Goal: Find specific page/section: Find specific page/section

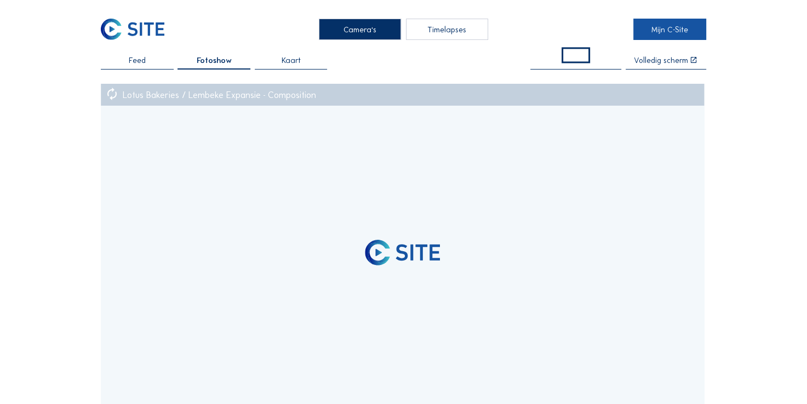
click at [681, 40] on link "Mijn C-Site" at bounding box center [669, 29] width 73 height 21
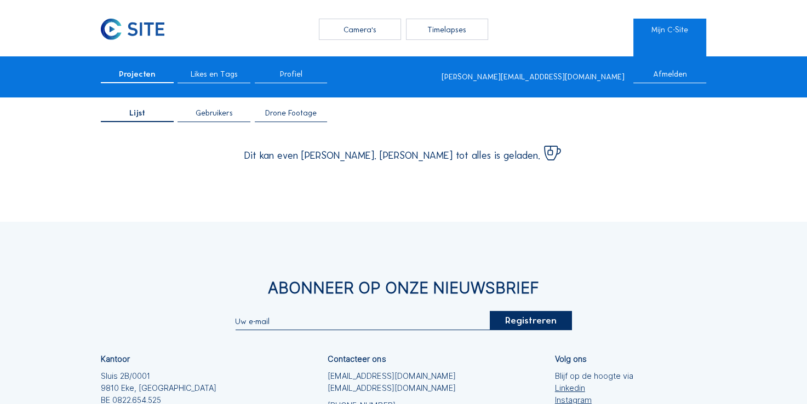
click at [293, 124] on div "Lijst Gebruikers Drone Footage" at bounding box center [403, 115] width 807 height 30
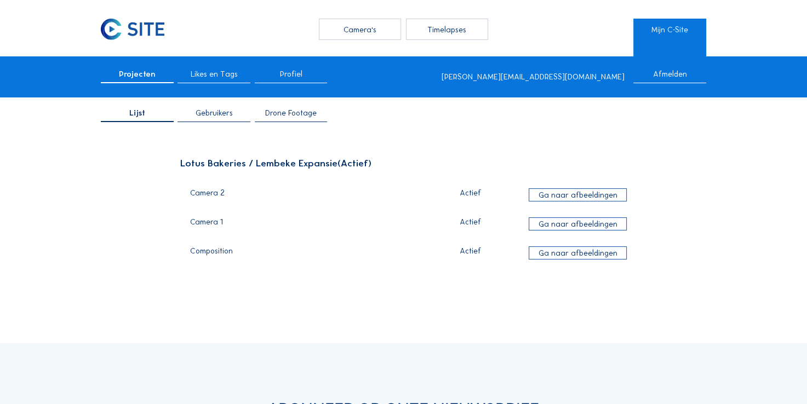
click at [291, 115] on span "Drone Footage" at bounding box center [290, 113] width 51 height 8
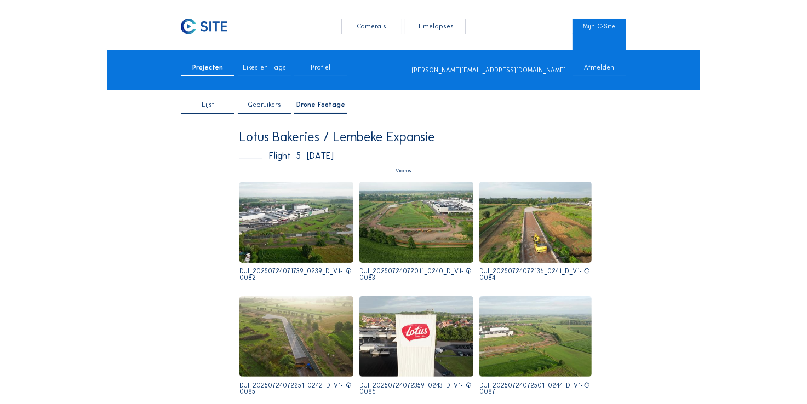
scroll to position [55, 0]
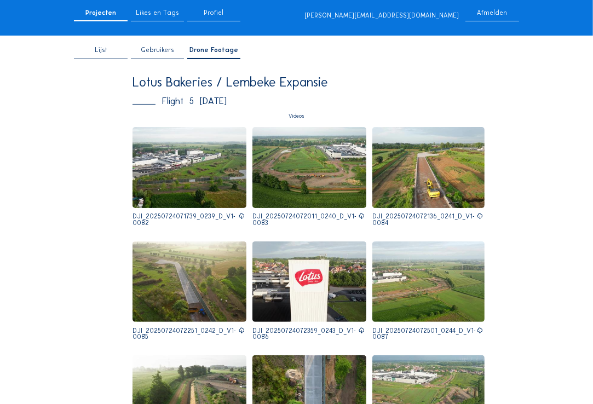
click at [163, 179] on img at bounding box center [190, 167] width 114 height 81
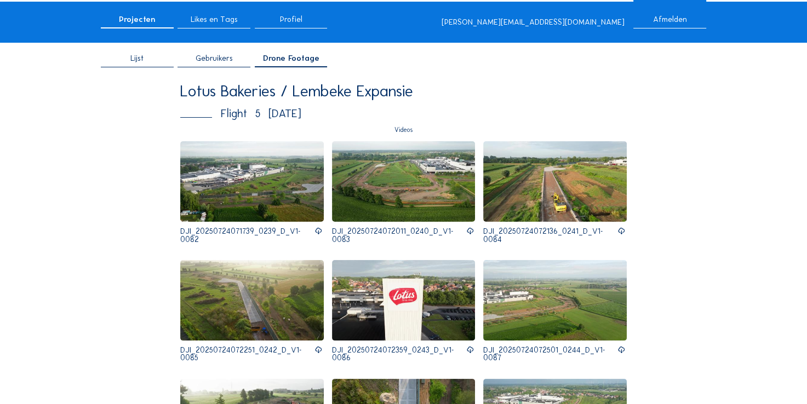
click at [314, 231] on icon at bounding box center [318, 231] width 8 height 10
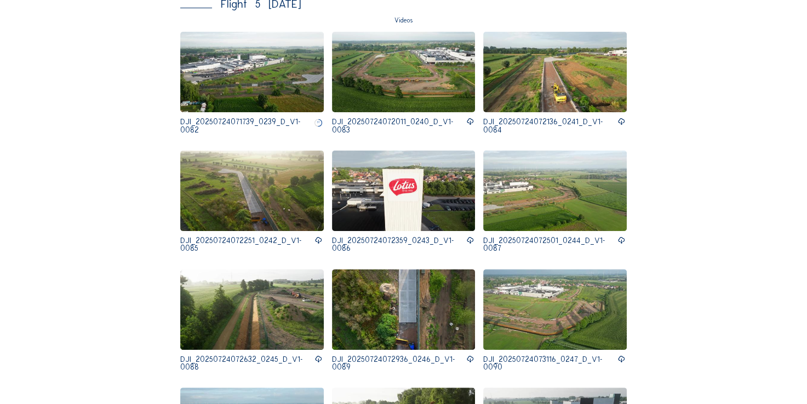
scroll to position [274, 0]
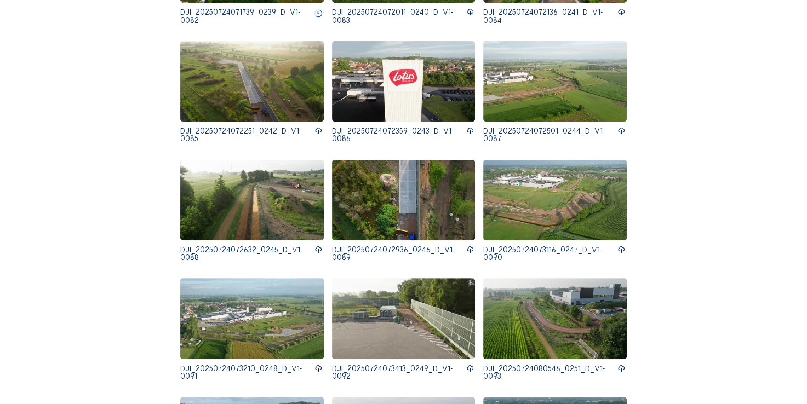
click at [316, 364] on icon at bounding box center [318, 369] width 8 height 10
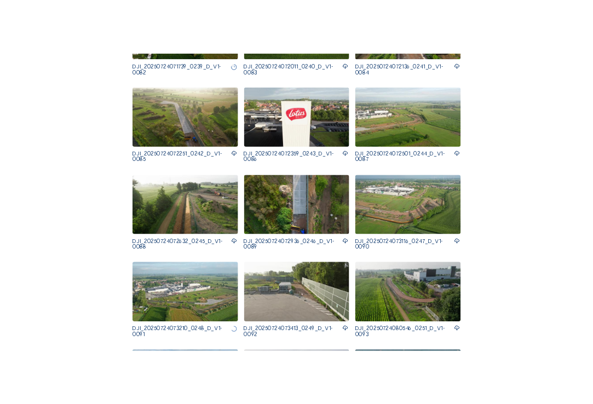
scroll to position [329, 0]
